Goal: Task Accomplishment & Management: Complete application form

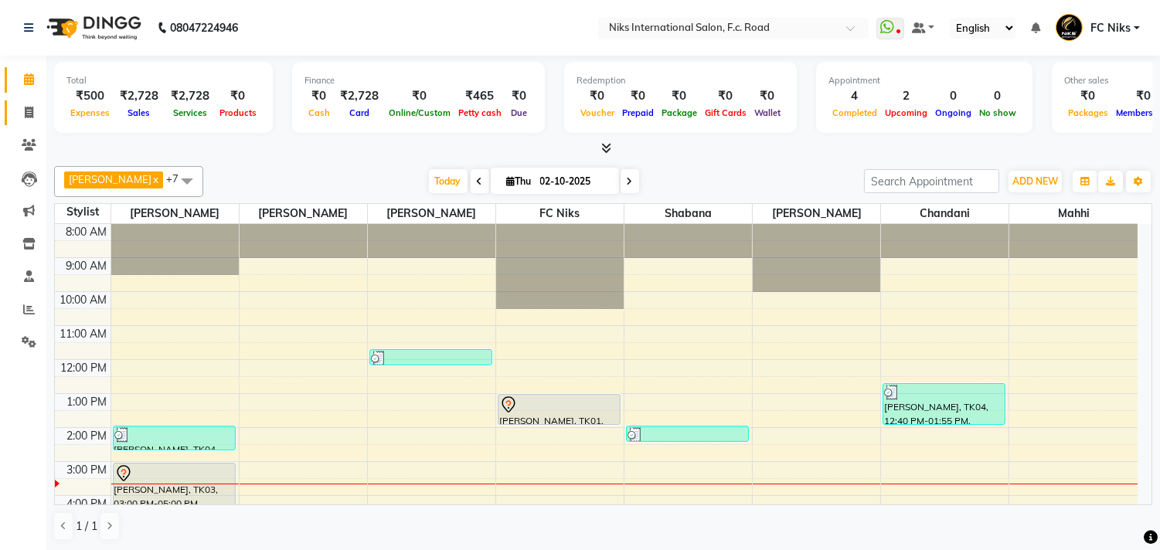
scroll to position [202, 0]
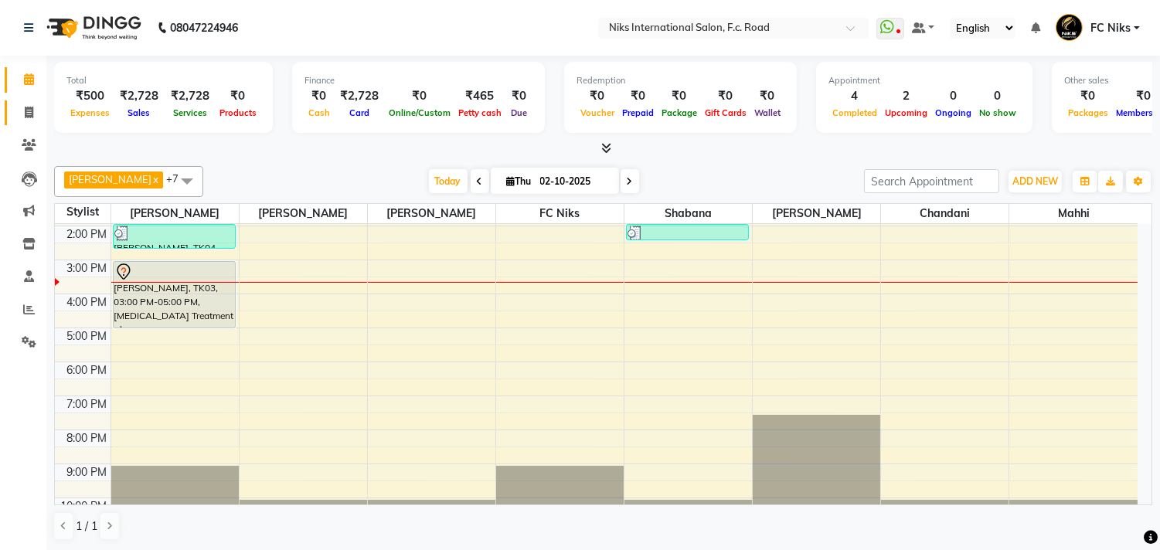
click at [27, 103] on link "Invoice" at bounding box center [23, 112] width 37 height 25
select select "7"
select select "service"
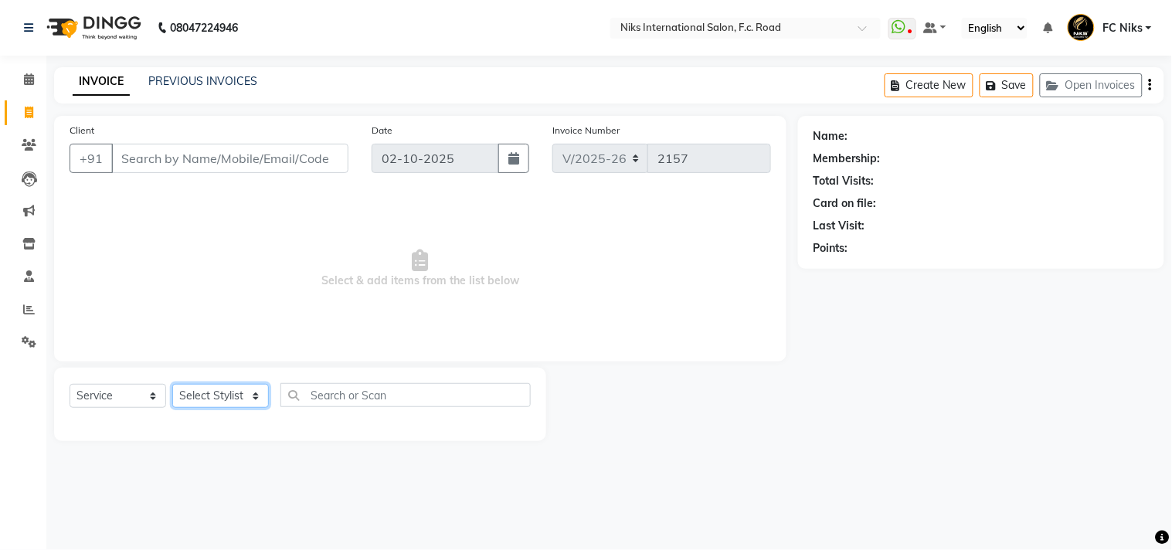
click at [213, 390] on select "Select Stylist [PERSON_NAME] [PERSON_NAME] CA [PERSON_NAME] FC Niks [PERSON_NAM…" at bounding box center [220, 396] width 97 height 24
select select "91744"
click at [172, 385] on select "Select Stylist [PERSON_NAME] [PERSON_NAME] CA [PERSON_NAME] FC Niks [PERSON_NAM…" at bounding box center [220, 396] width 97 height 24
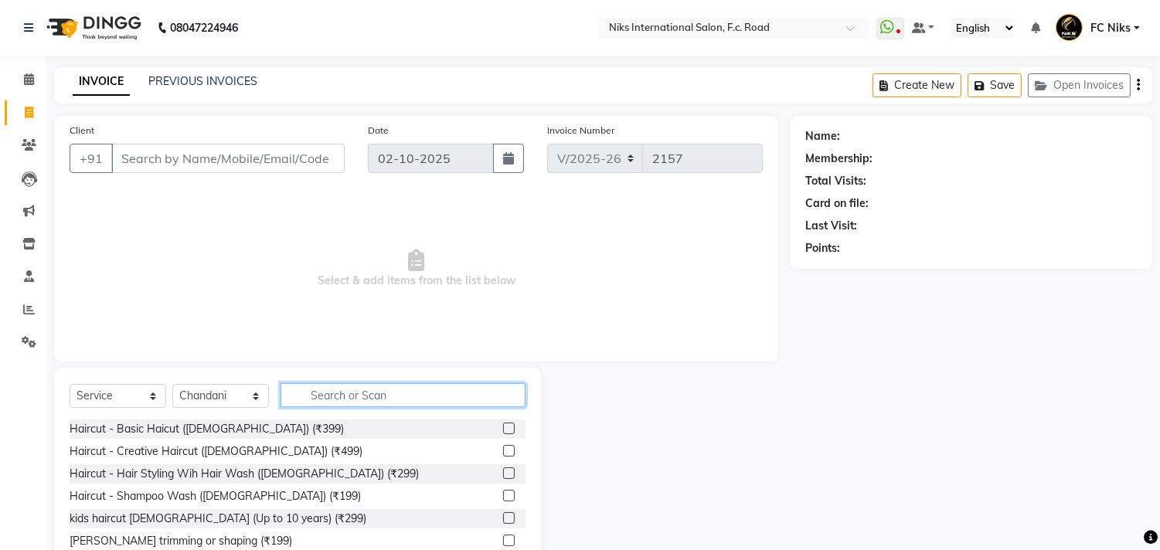
click at [355, 387] on input "text" at bounding box center [402, 395] width 245 height 24
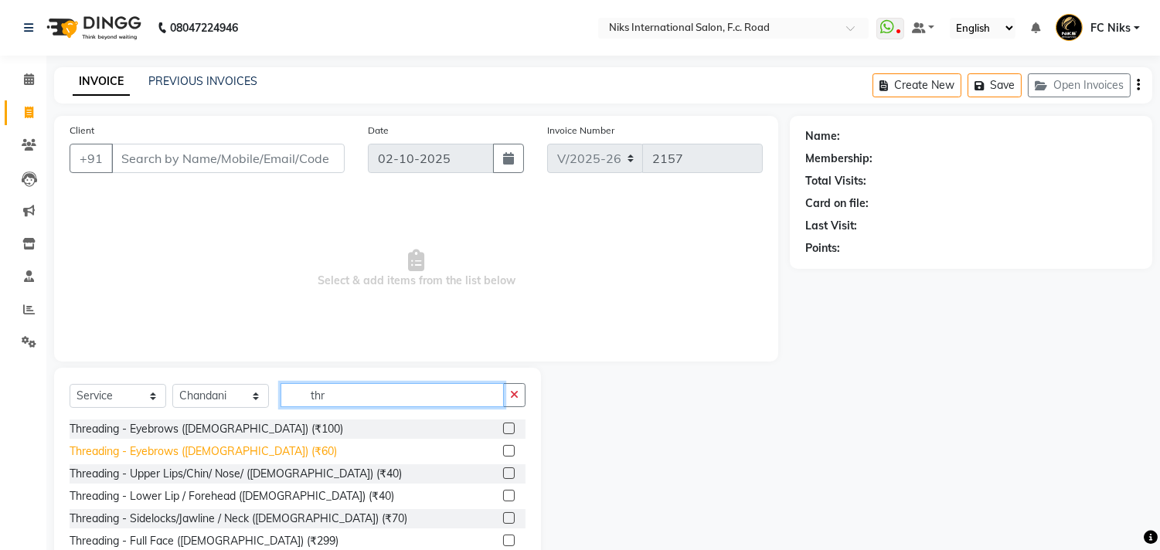
type input "thr"
click at [242, 457] on div "Threading - Eyebrows ([DEMOGRAPHIC_DATA]) (₹60)" at bounding box center [203, 451] width 267 height 16
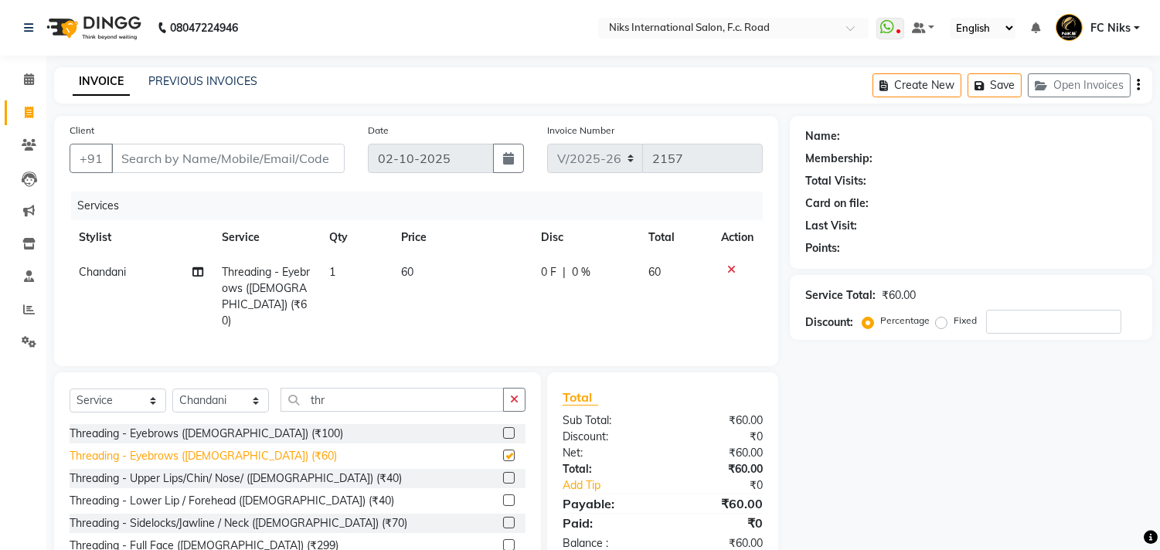
checkbox input "false"
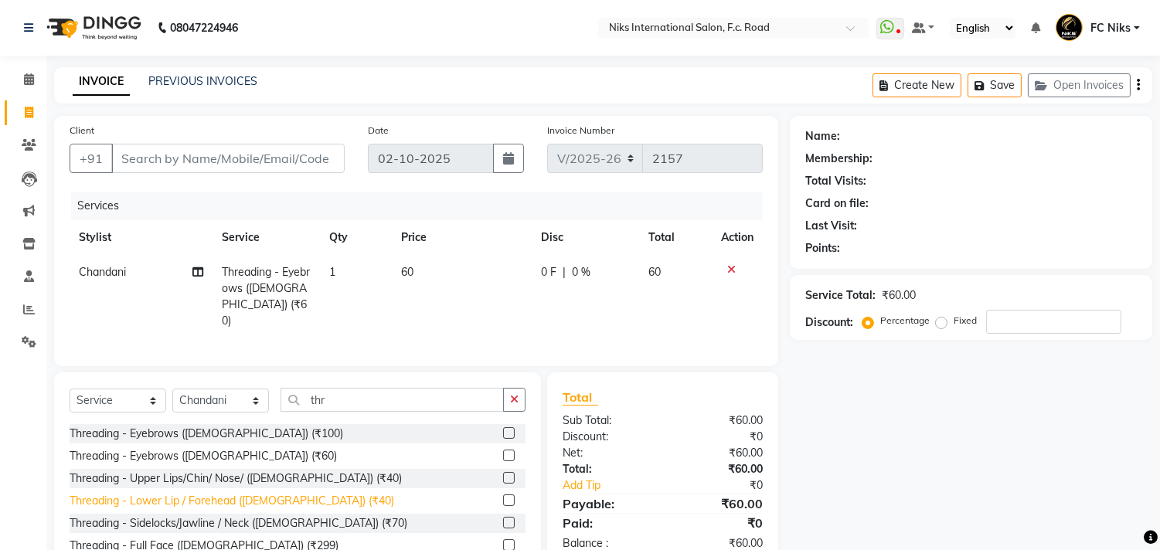
click at [240, 495] on div "Threading - Lower Lip / Forehead ([DEMOGRAPHIC_DATA]) (₹40)" at bounding box center [232, 501] width 324 height 16
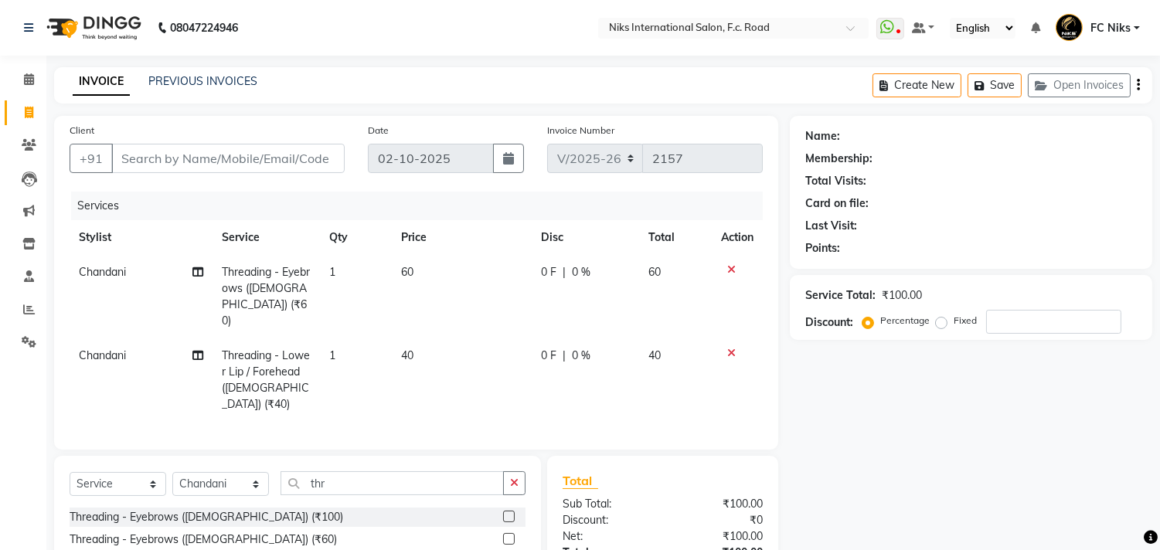
checkbox input "false"
click at [263, 158] on input "Client" at bounding box center [227, 158] width 233 height 29
type input "7"
type input "0"
type input "7666753943"
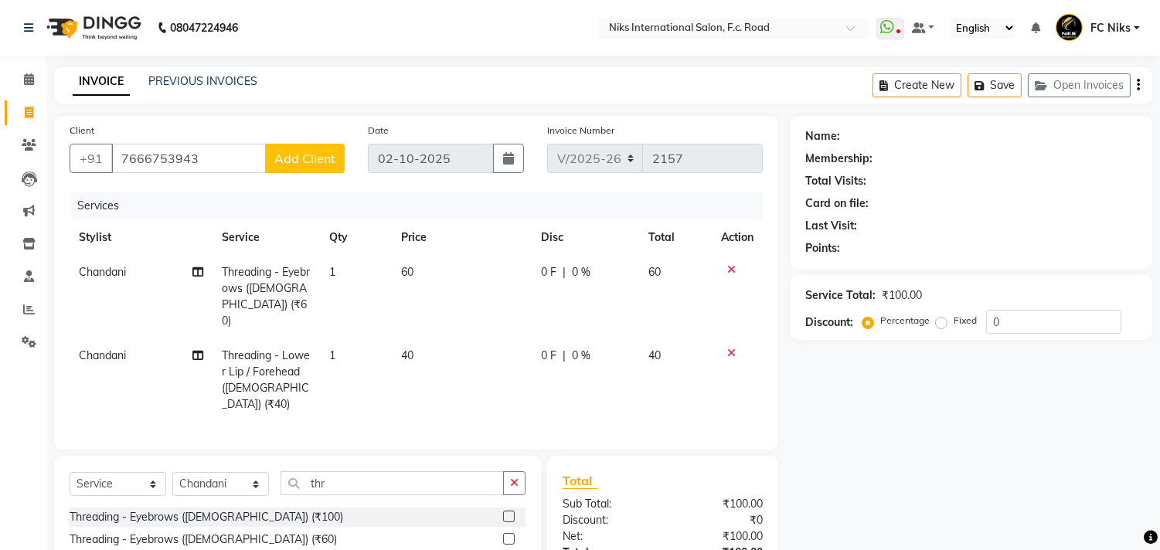
click at [307, 163] on span "Add Client" at bounding box center [304, 158] width 61 height 15
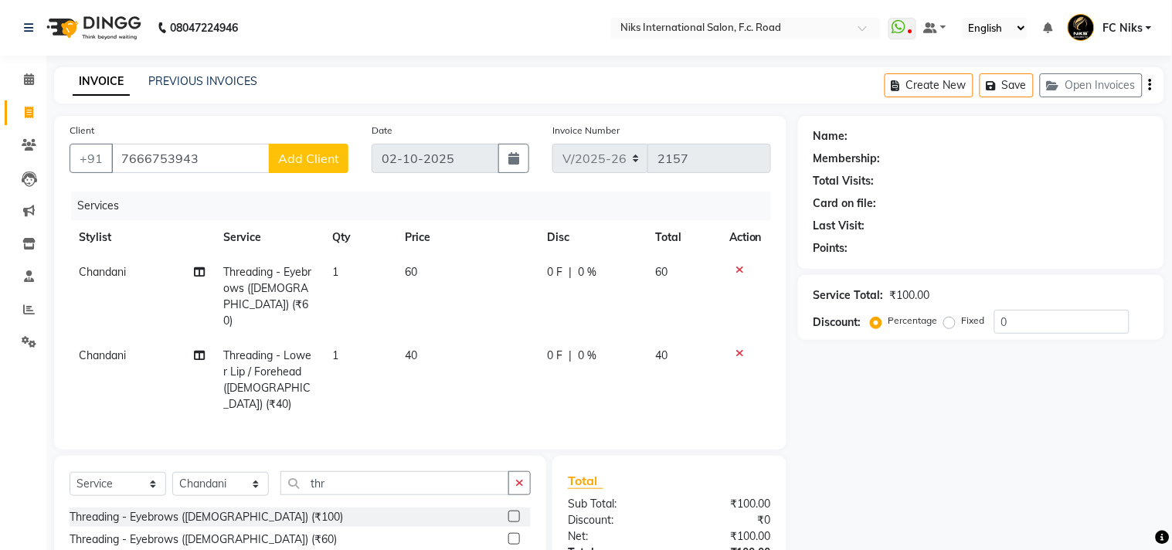
select select "22"
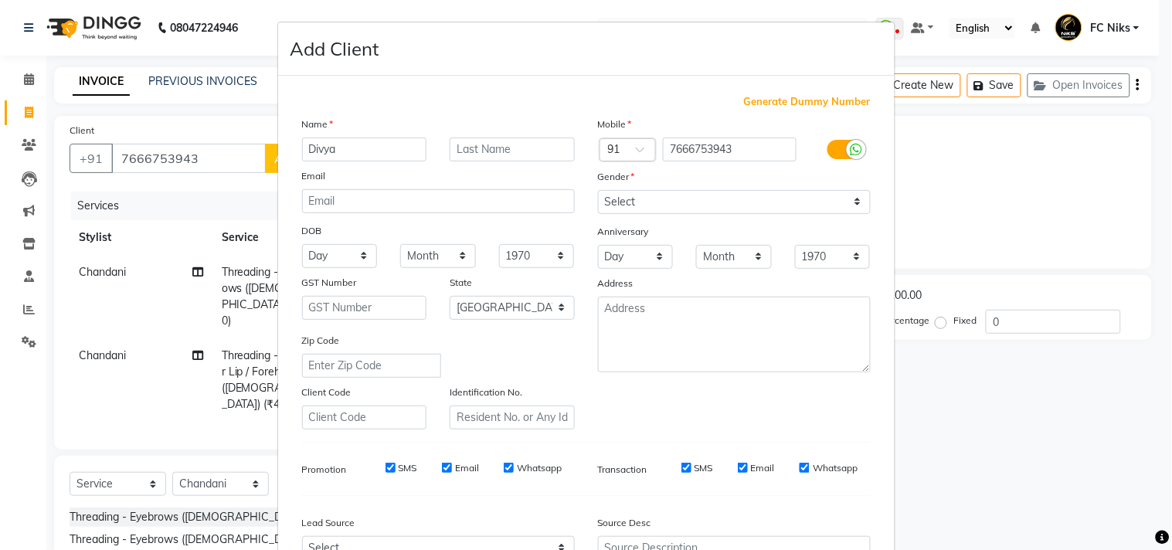
type input "Divya"
click at [641, 207] on select "Select [DEMOGRAPHIC_DATA] [DEMOGRAPHIC_DATA] Other Prefer Not To Say" at bounding box center [734, 202] width 273 height 24
select select "[DEMOGRAPHIC_DATA]"
click at [598, 190] on select "Select [DEMOGRAPHIC_DATA] [DEMOGRAPHIC_DATA] Other Prefer Not To Say" at bounding box center [734, 202] width 273 height 24
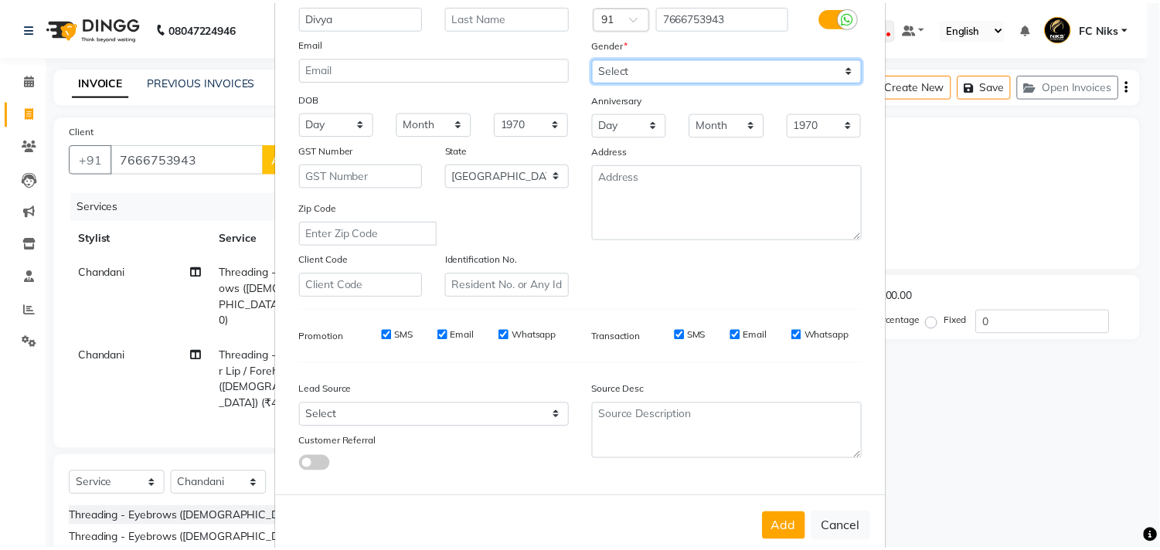
scroll to position [135, 0]
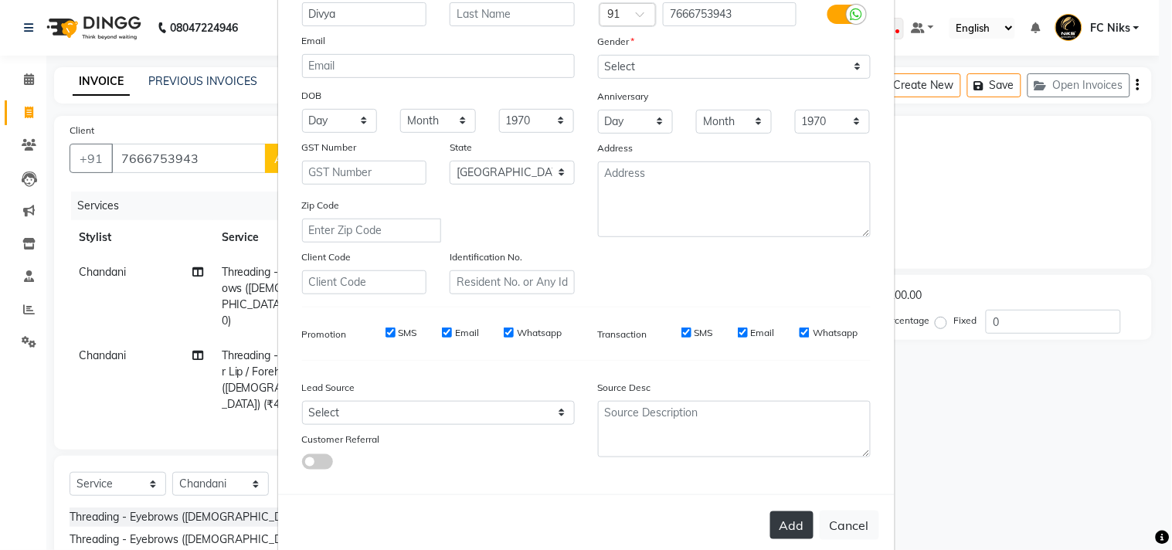
click at [789, 529] on button "Add" at bounding box center [791, 525] width 43 height 28
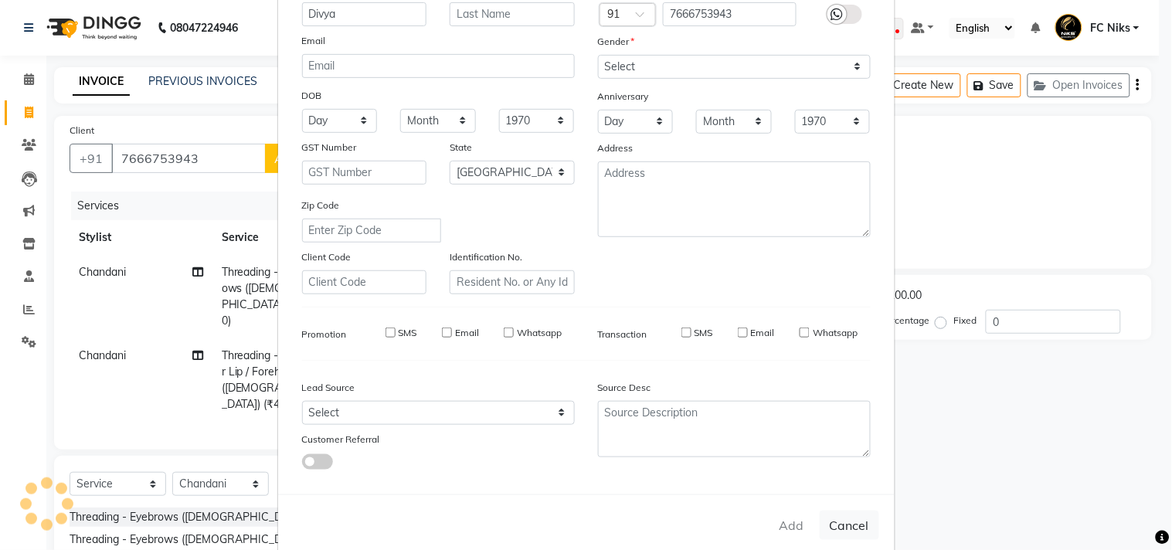
type input "76******43"
select select
select select "null"
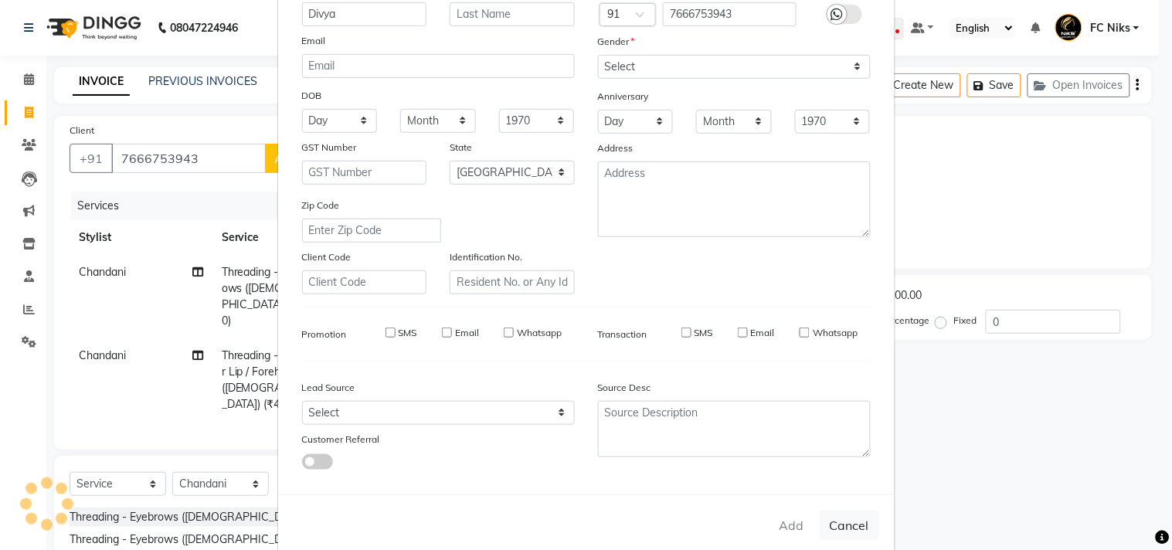
select select
checkbox input "false"
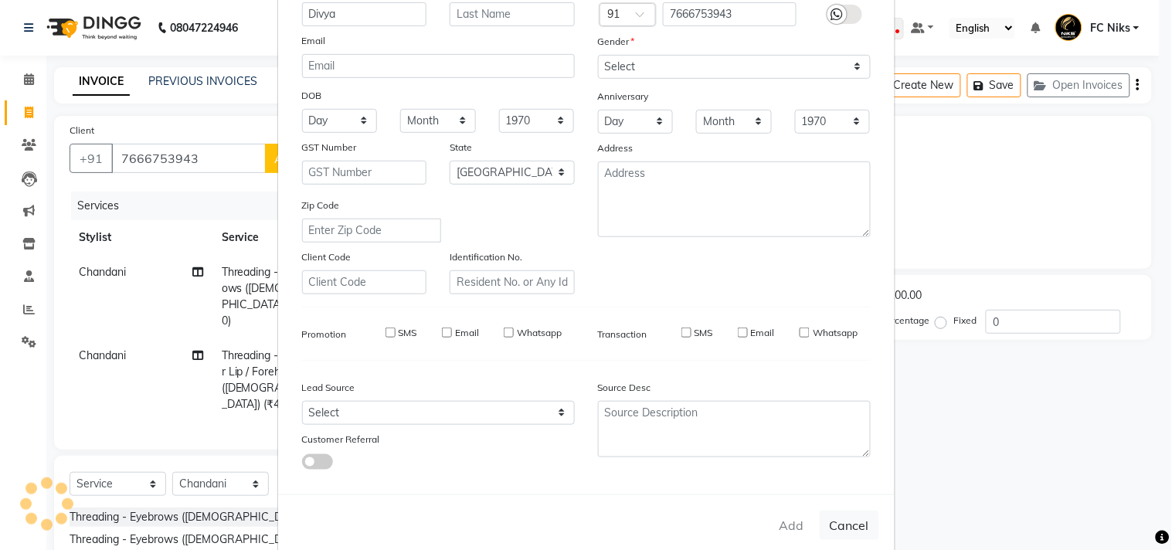
checkbox input "false"
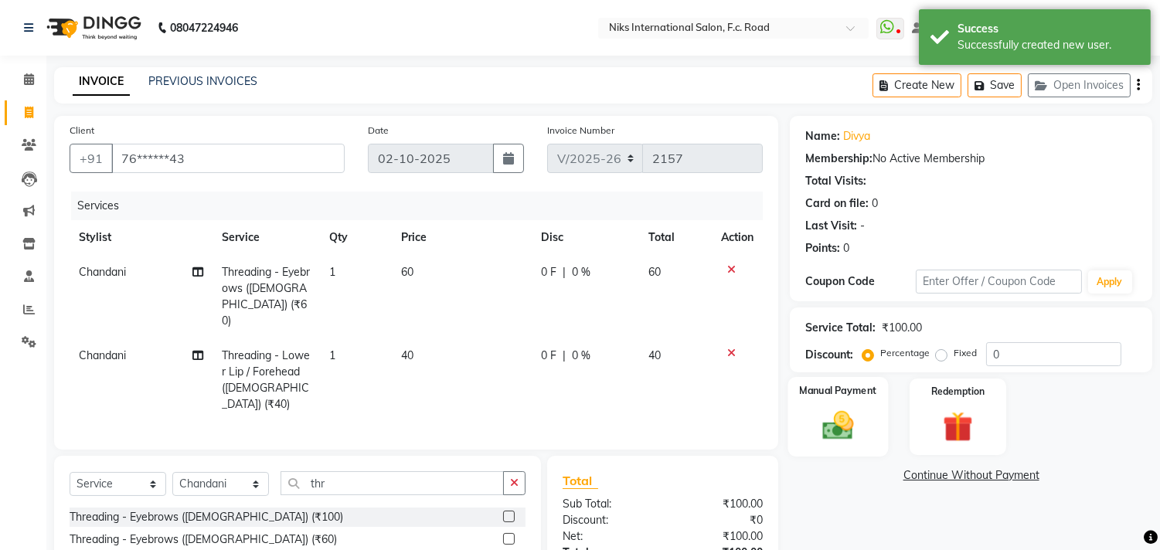
click at [830, 413] on img at bounding box center [838, 426] width 51 height 36
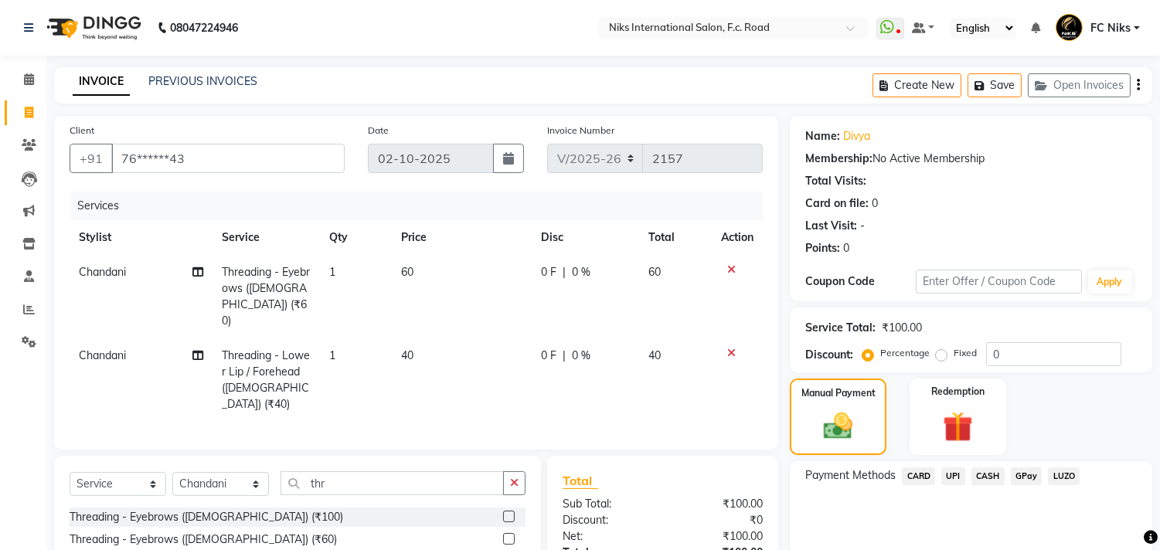
click at [1000, 468] on span "CASH" at bounding box center [987, 476] width 33 height 18
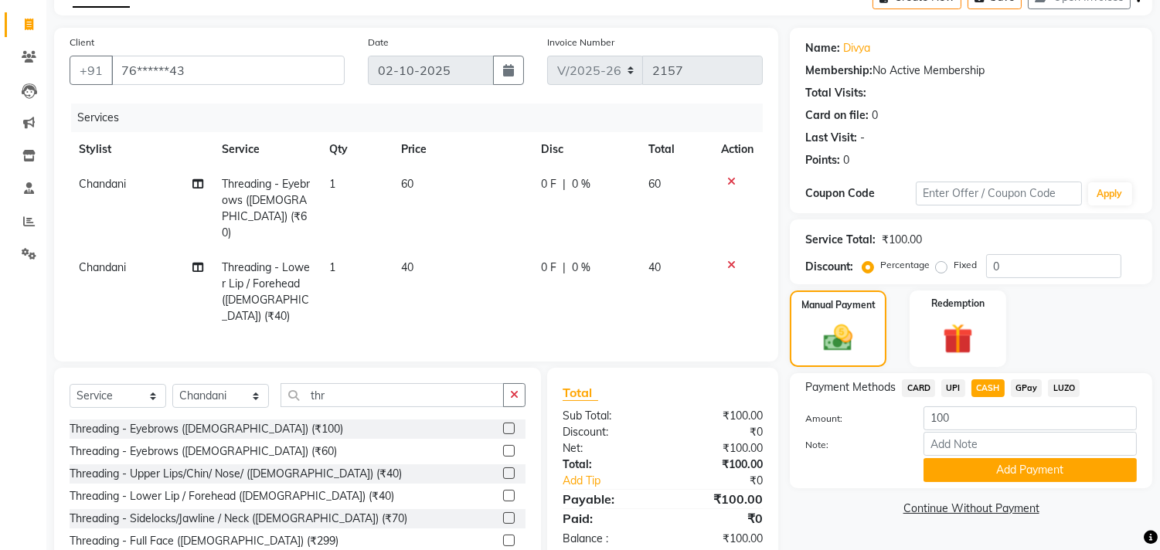
click at [1010, 467] on button "Add Payment" at bounding box center [1029, 470] width 213 height 24
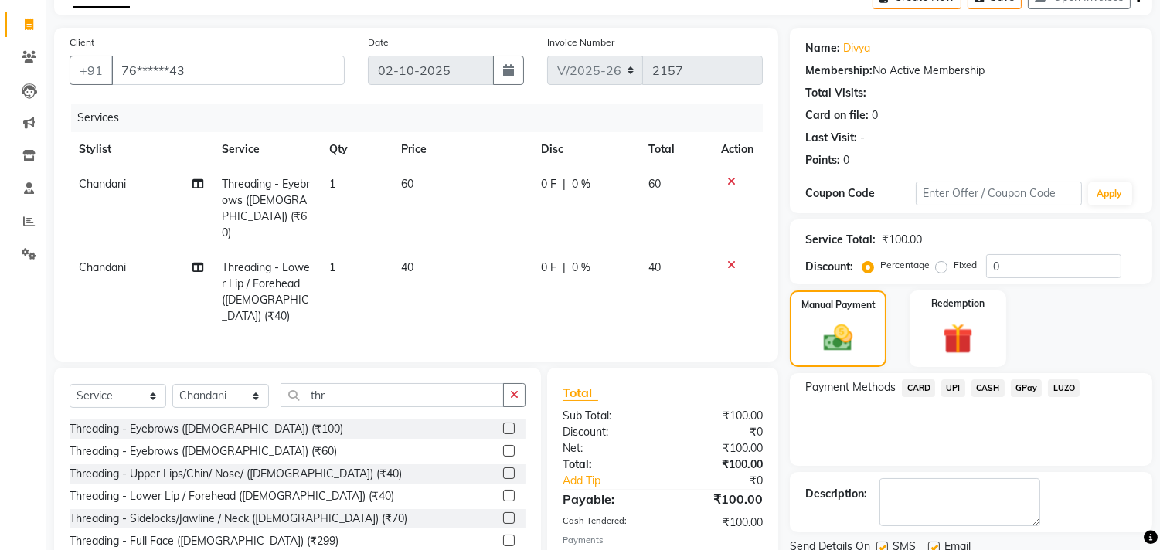
scroll to position [158, 0]
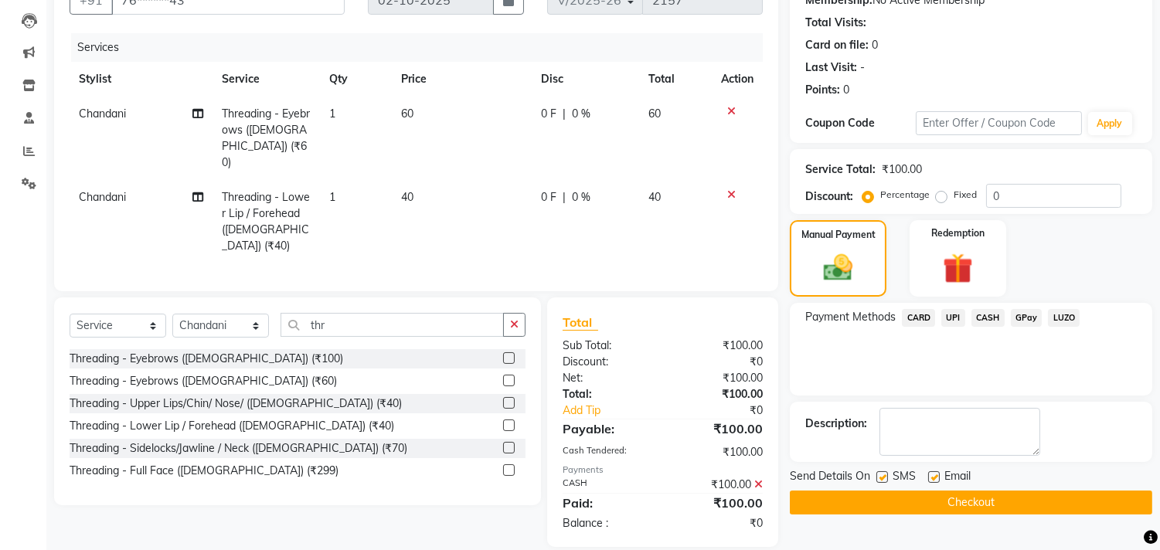
click at [1036, 493] on button "Checkout" at bounding box center [970, 503] width 362 height 24
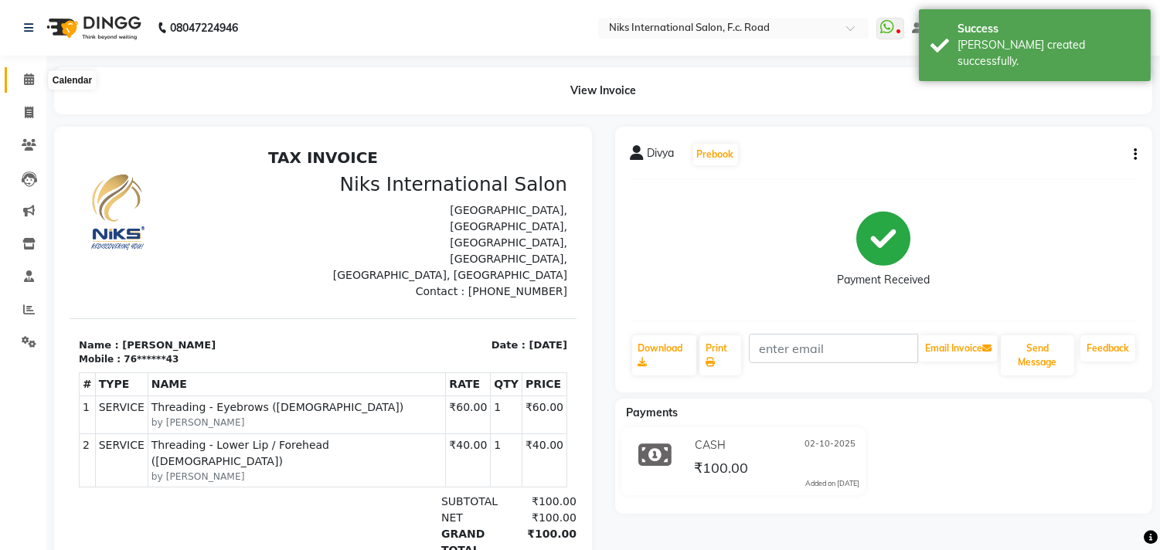
click at [21, 76] on span at bounding box center [28, 80] width 27 height 18
